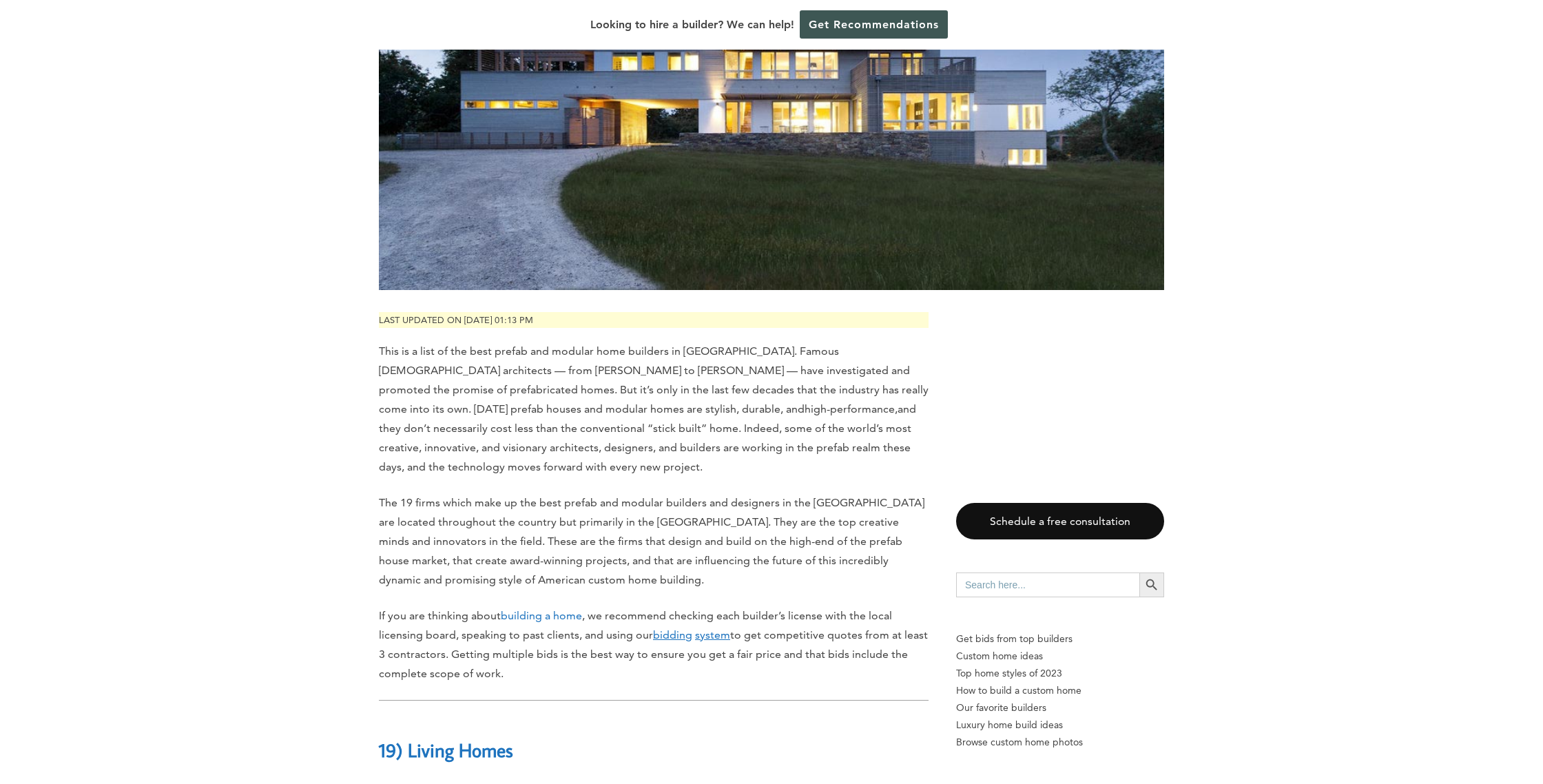
scroll to position [413, 0]
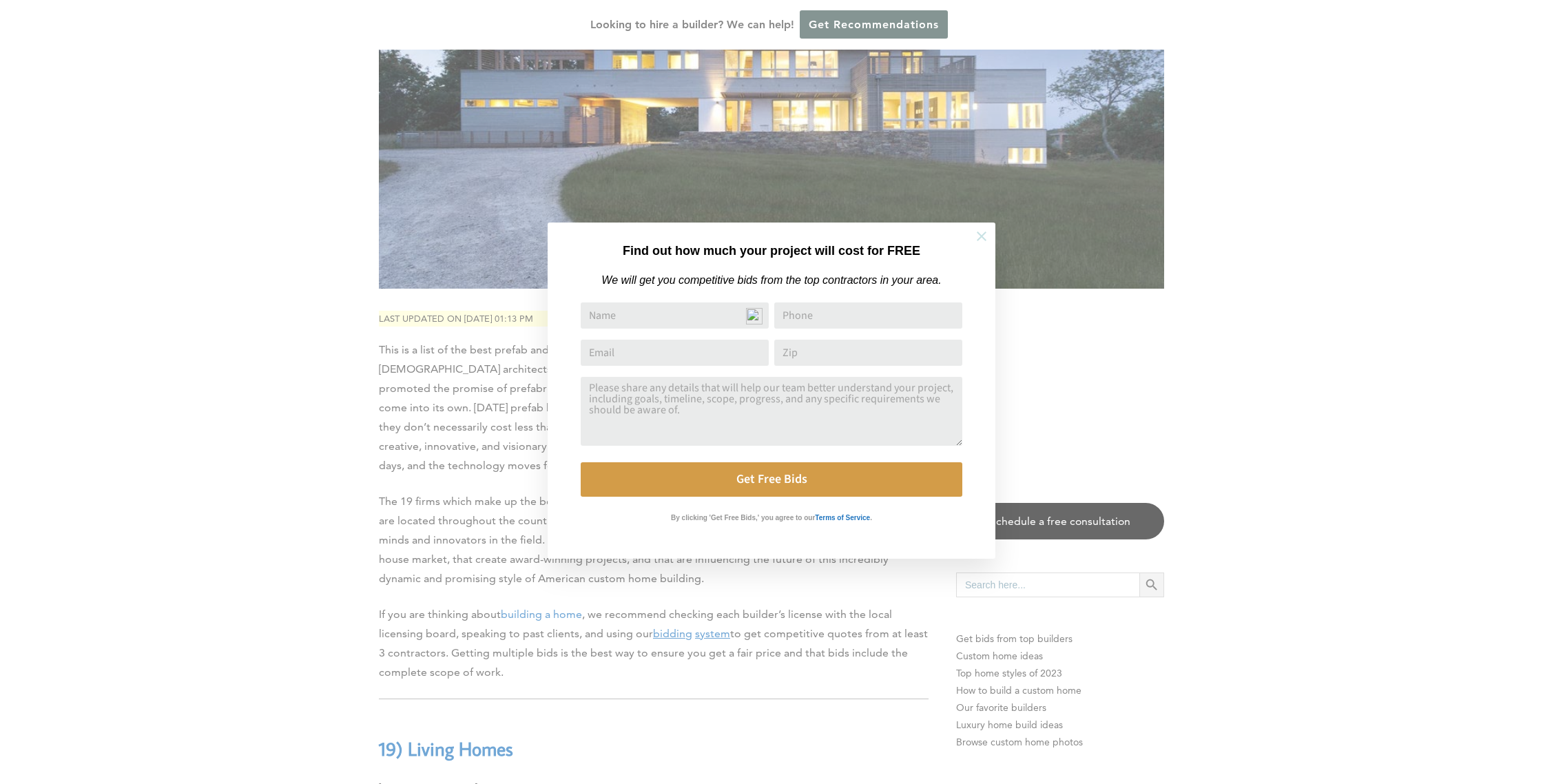
click at [983, 235] on icon at bounding box center [982, 237] width 10 height 10
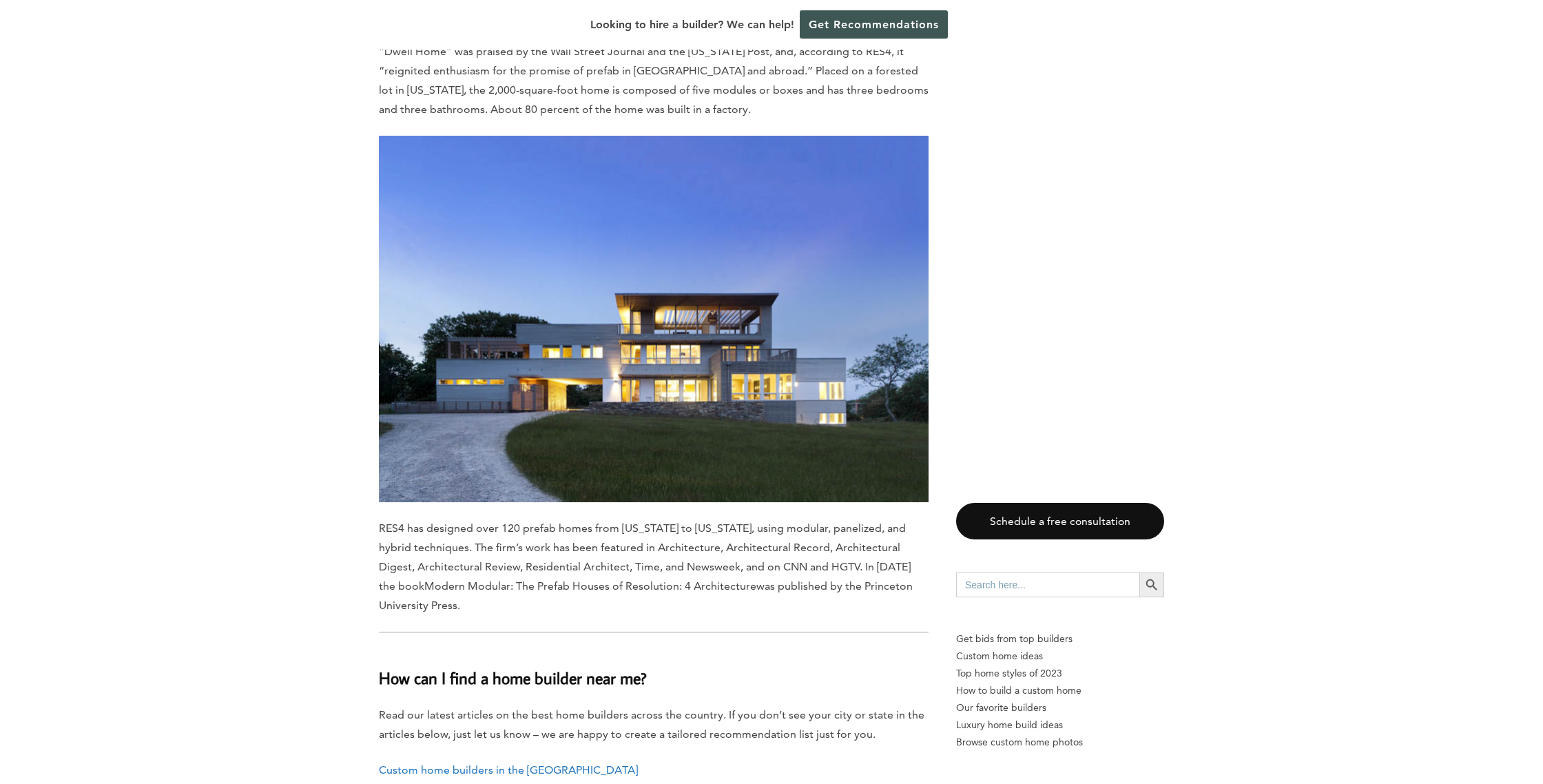
scroll to position [15704, 0]
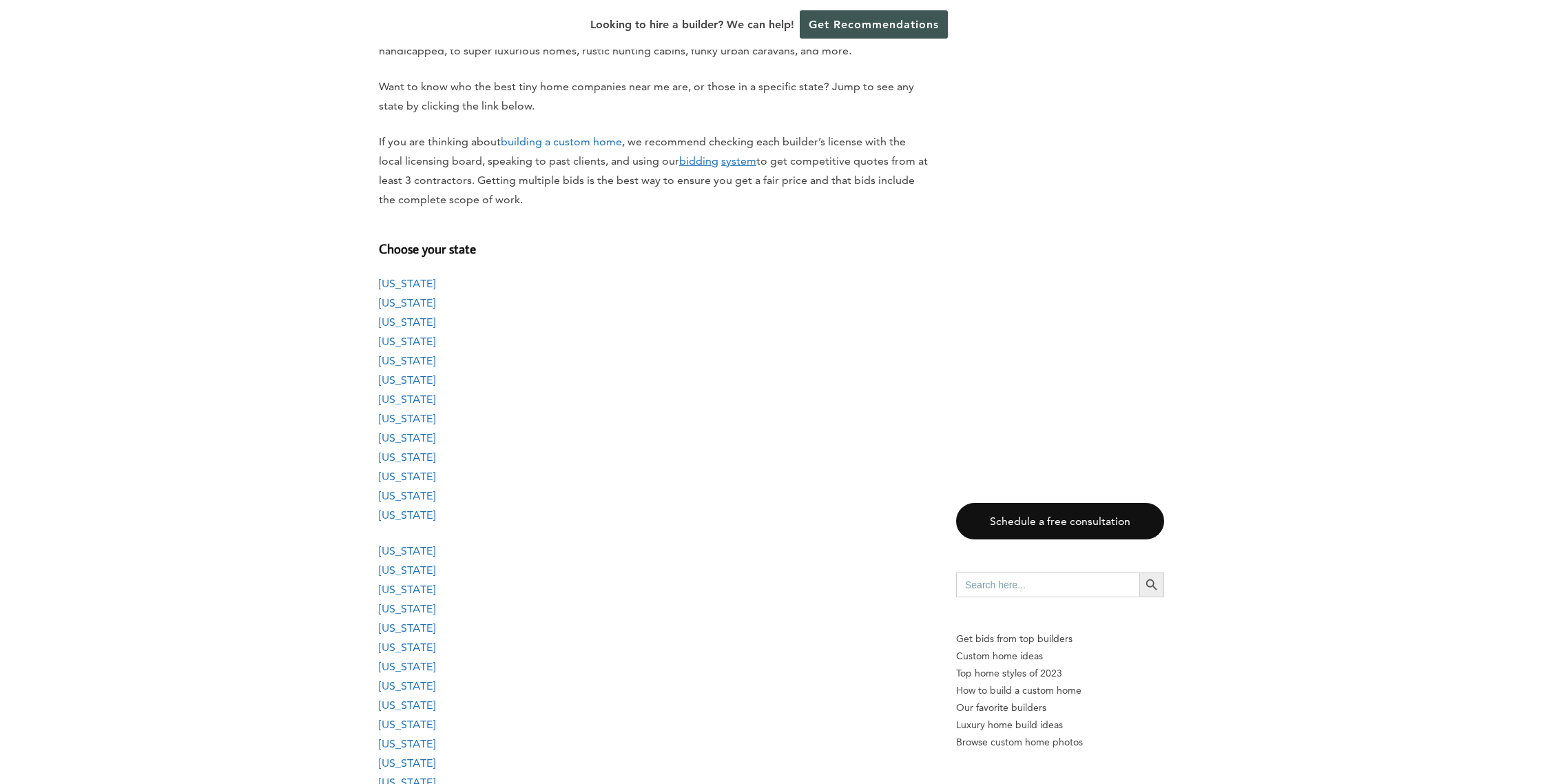
scroll to position [1044, 0]
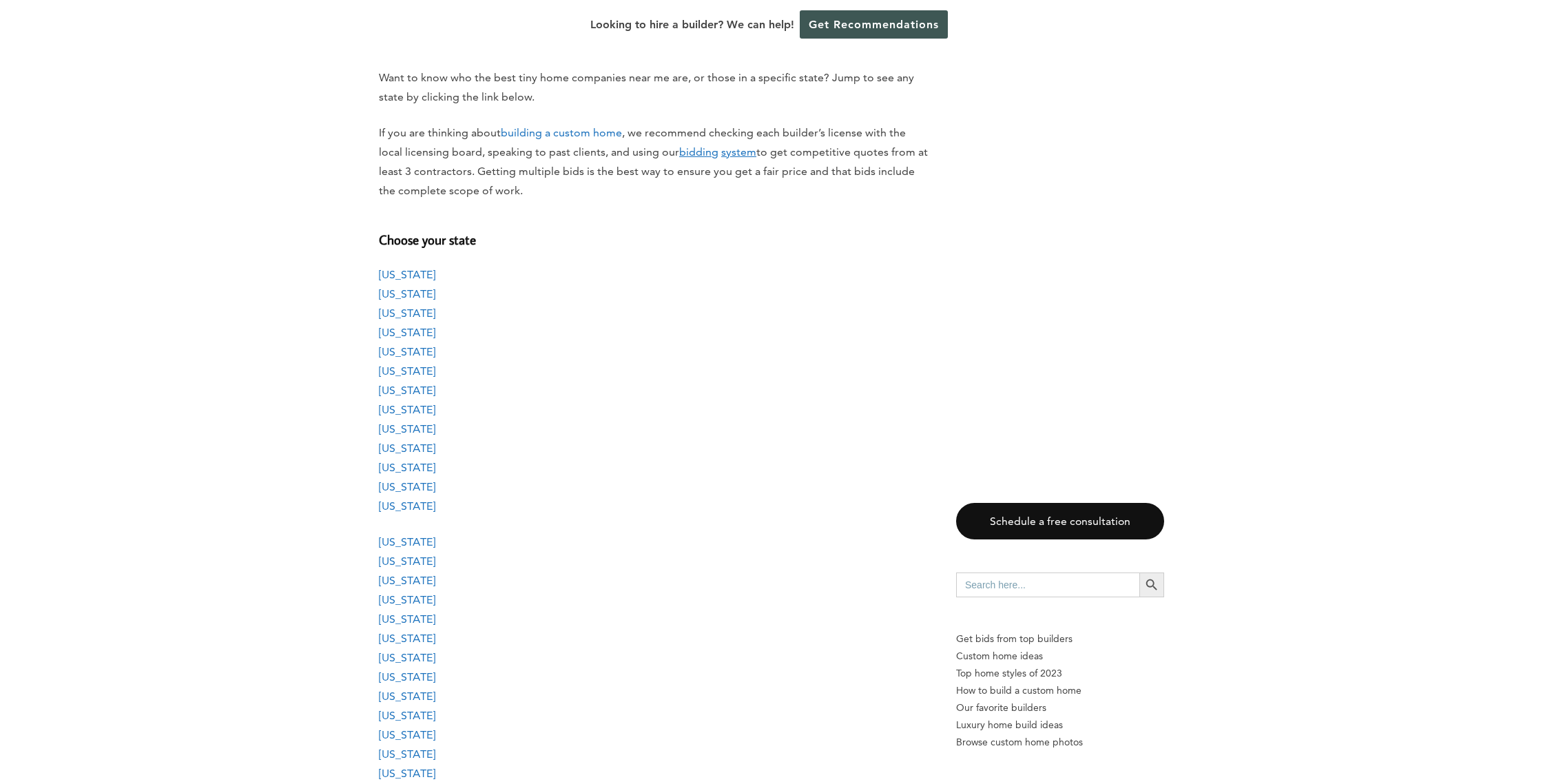
click at [407, 660] on link "Maryland" at bounding box center [407, 658] width 56 height 14
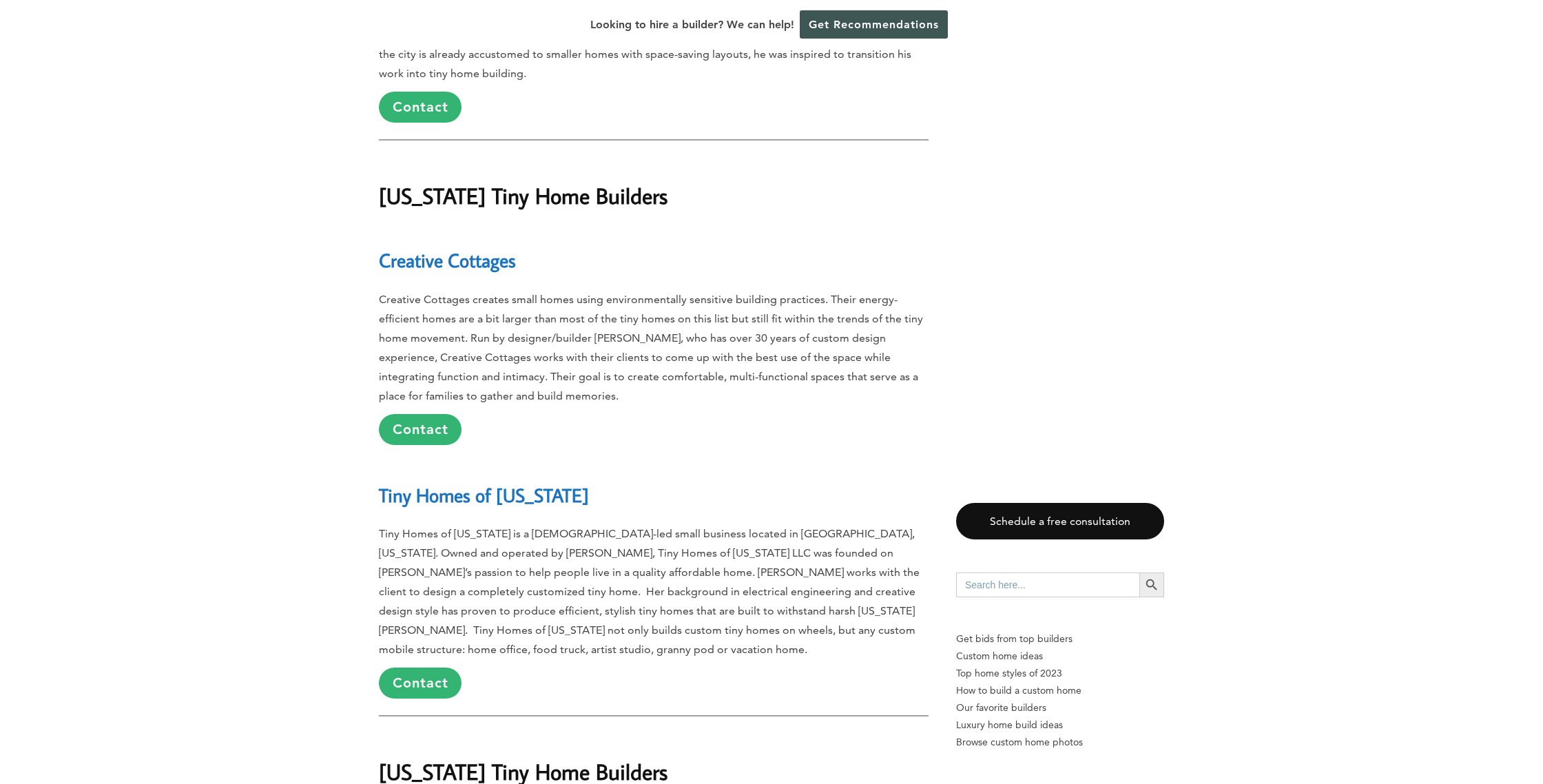
scroll to position [14854, 0]
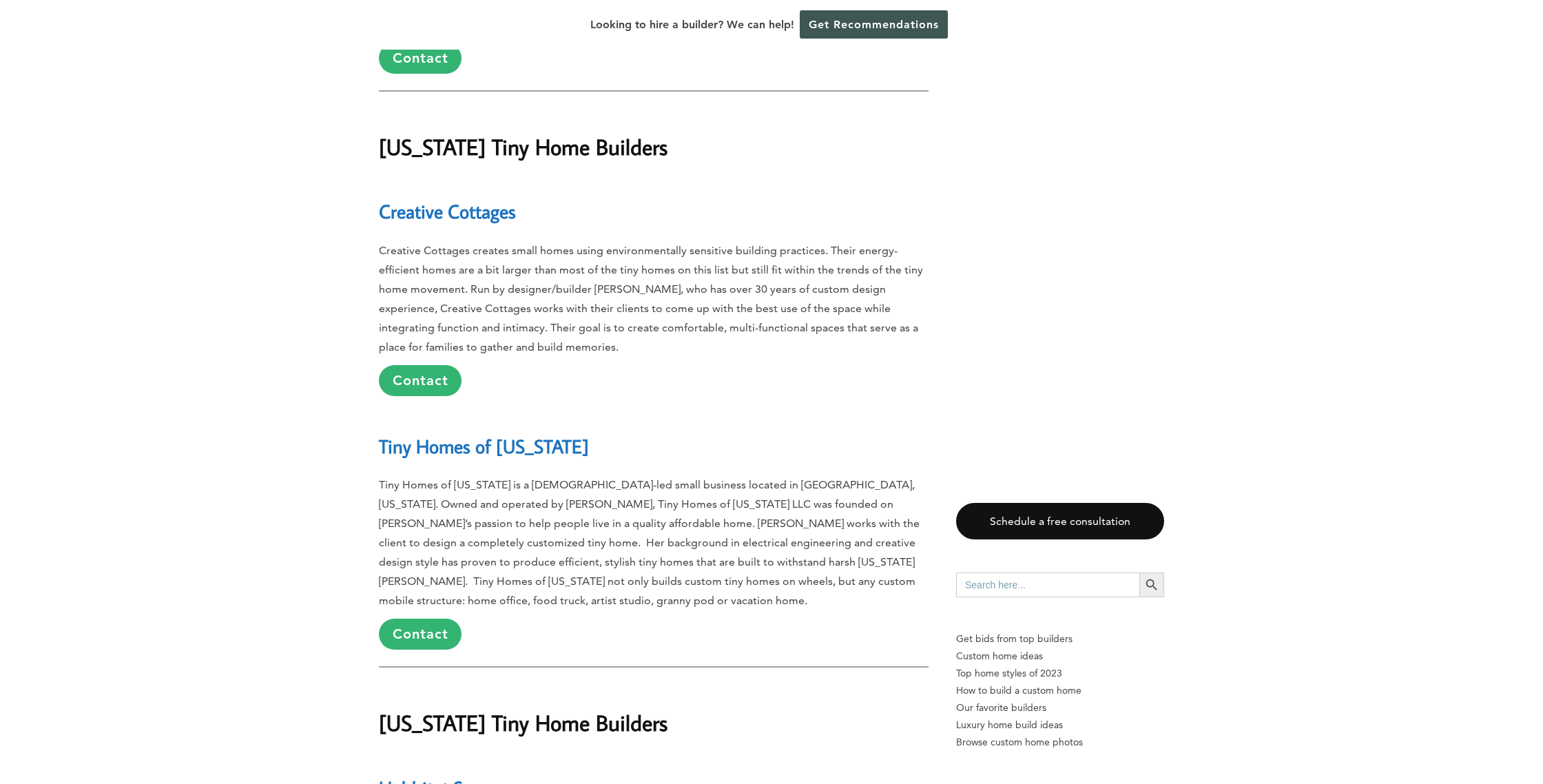
drag, startPoint x: 399, startPoint y: 486, endPoint x: 416, endPoint y: 427, distance: 61.4
click at [399, 775] on link "Hobbitat Spaces" at bounding box center [442, 787] width 127 height 24
click at [423, 684] on h1 "Maryland Tiny Home Builders" at bounding box center [653, 711] width 549 height 55
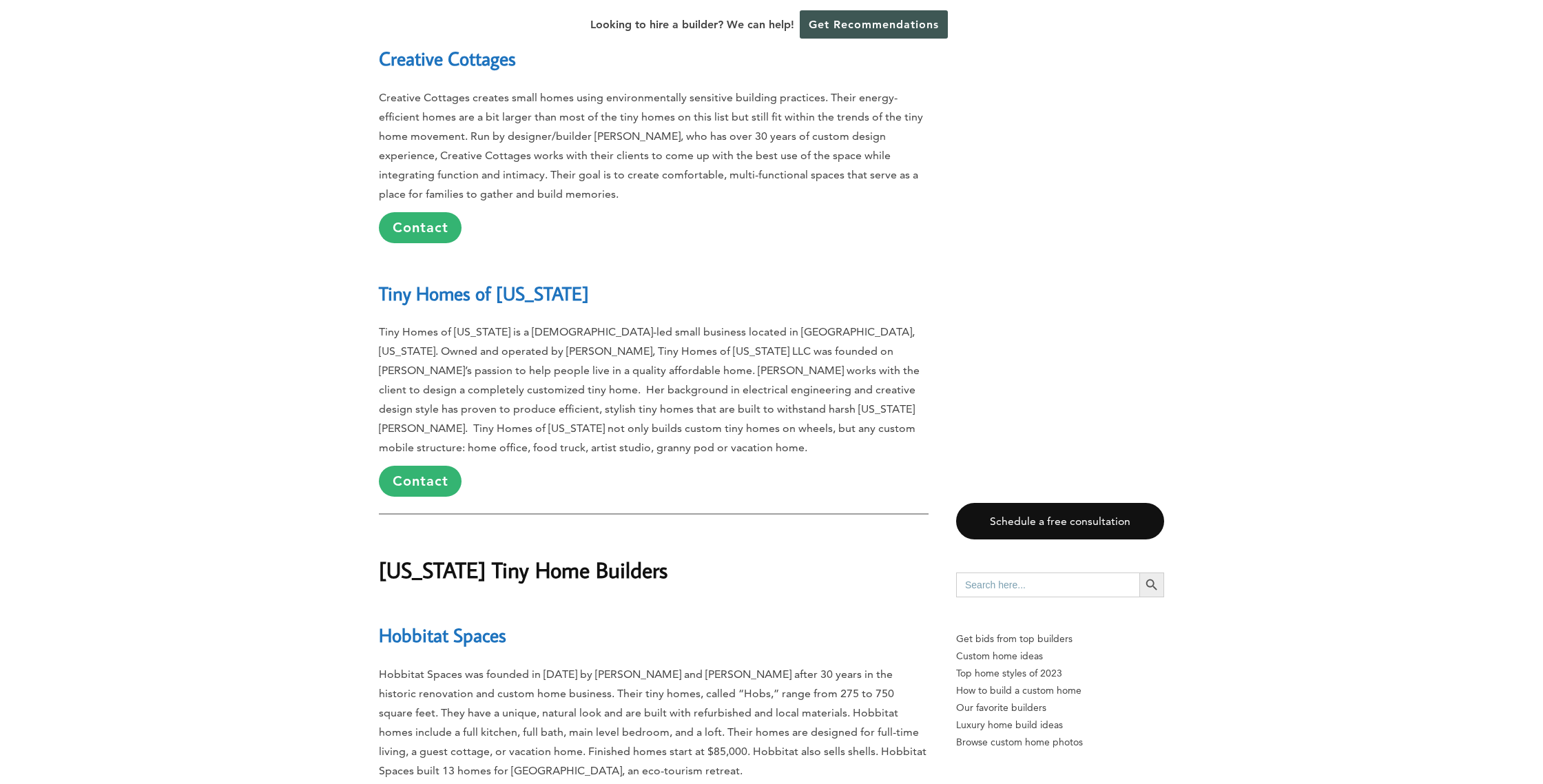
scroll to position [15071, 0]
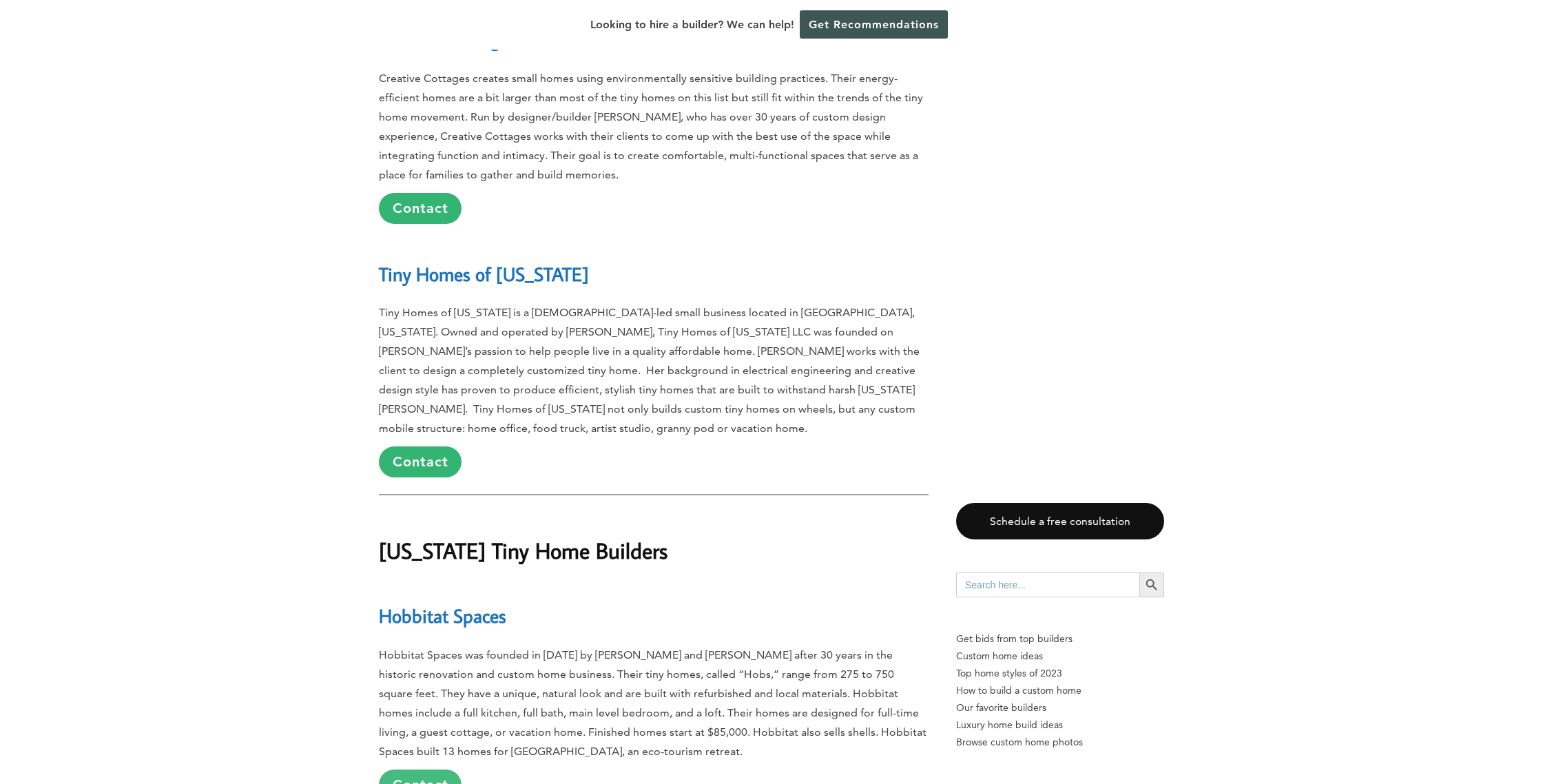
click at [419, 770] on link "Contact" at bounding box center [420, 785] width 83 height 31
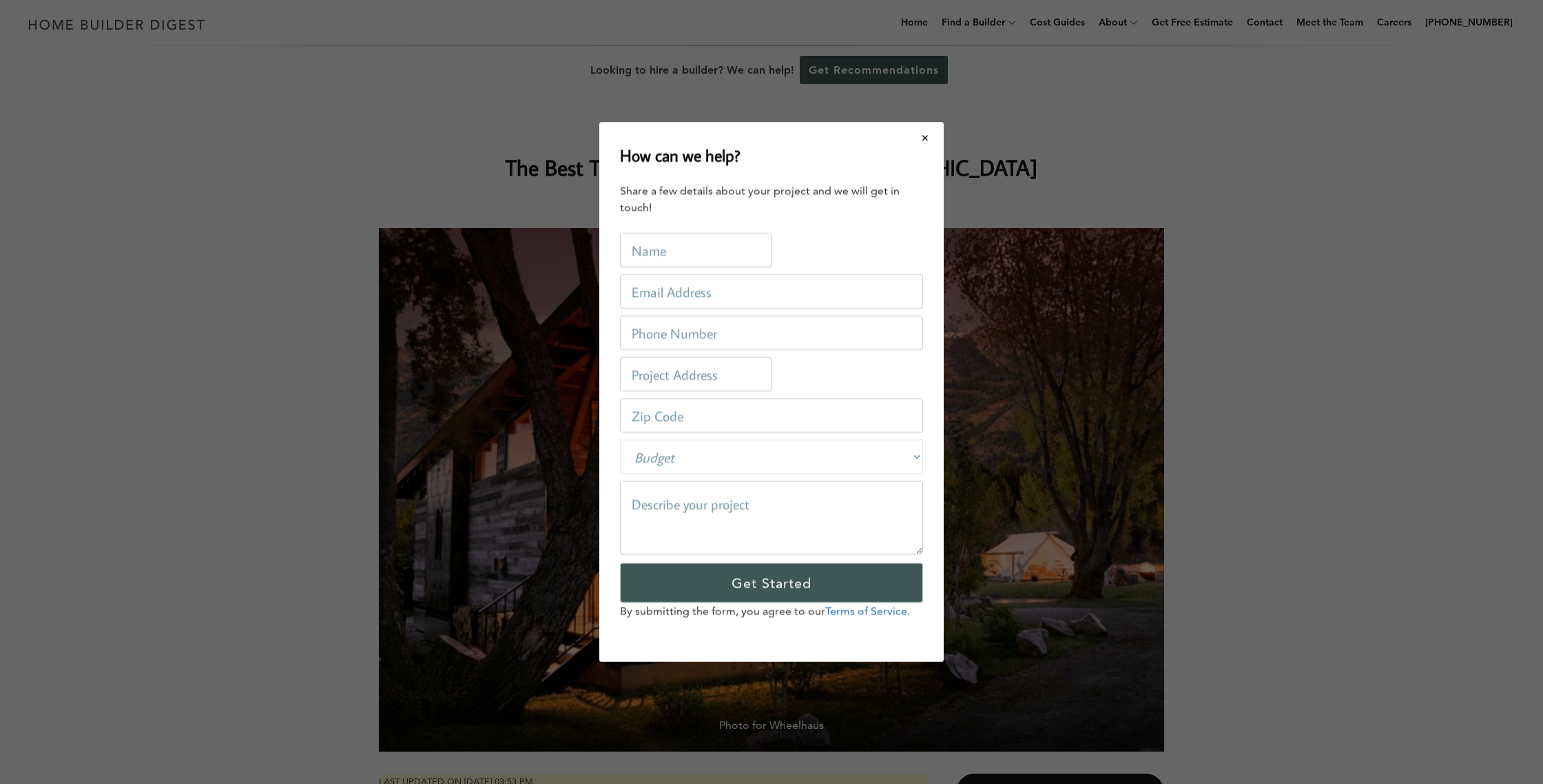
scroll to position [0, 0]
click at [926, 136] on button "Close modal" at bounding box center [926, 138] width 37 height 29
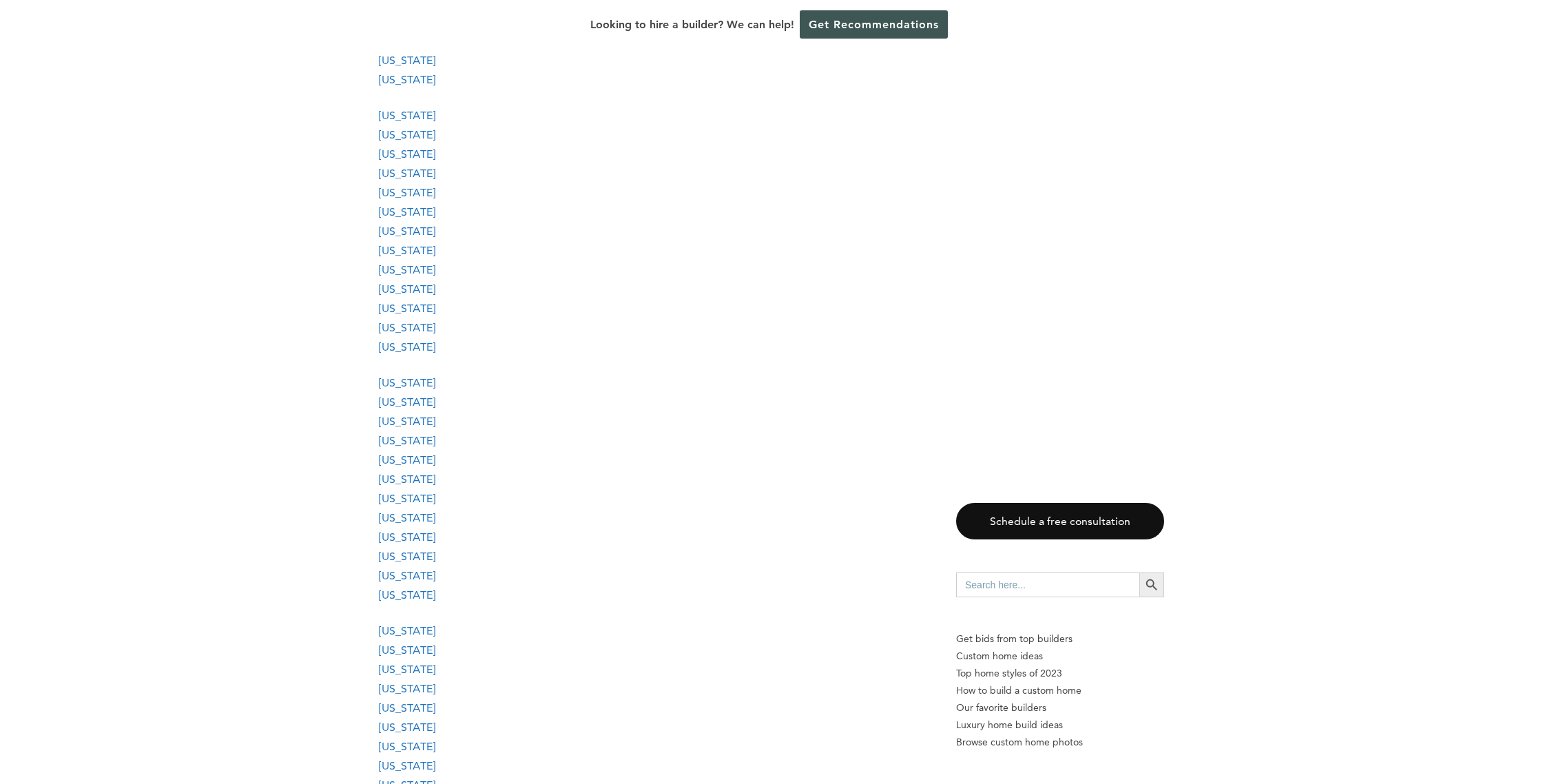
scroll to position [1455, 0]
click at [398, 246] on link "Maryland" at bounding box center [407, 246] width 56 height 14
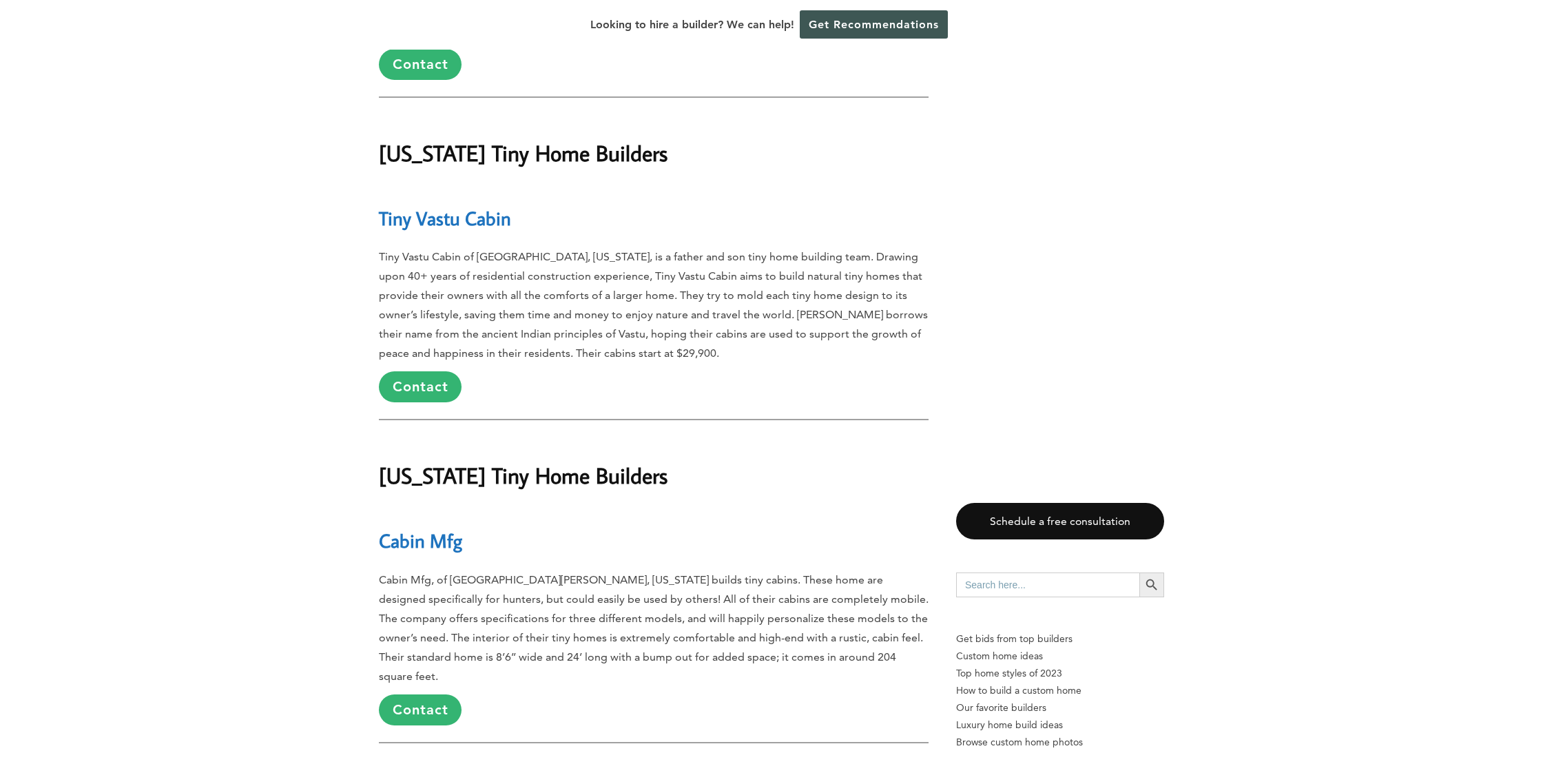
scroll to position [13252, 0]
